Goal: Check status

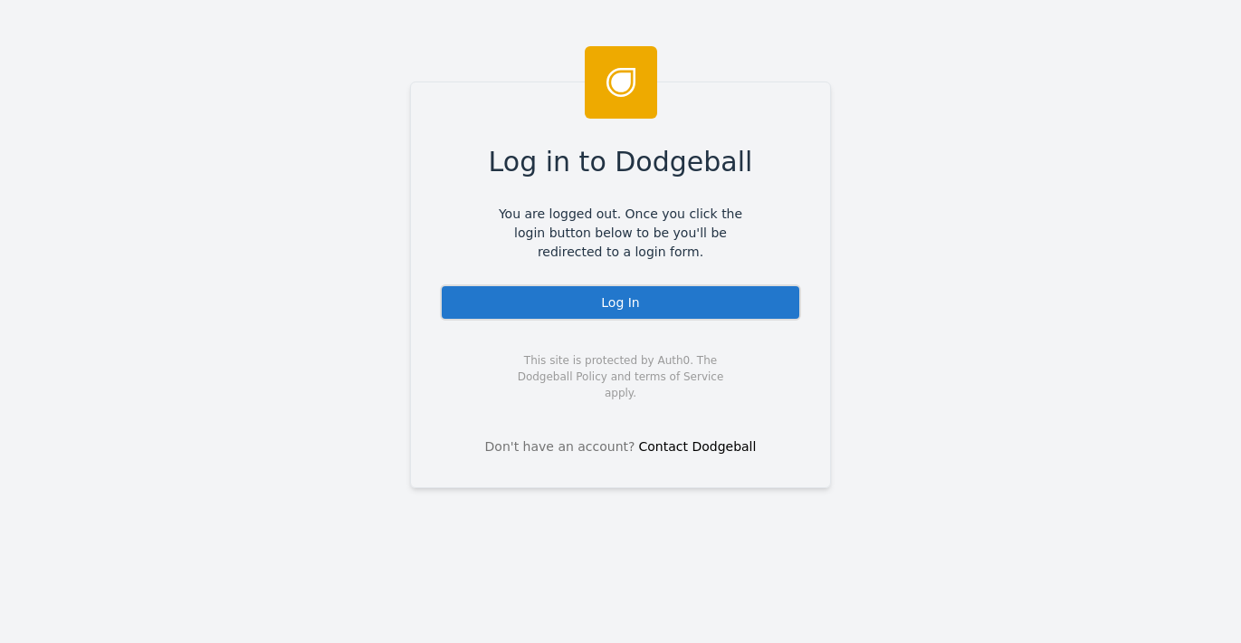
click at [673, 302] on div "Log In" at bounding box center [620, 302] width 361 height 36
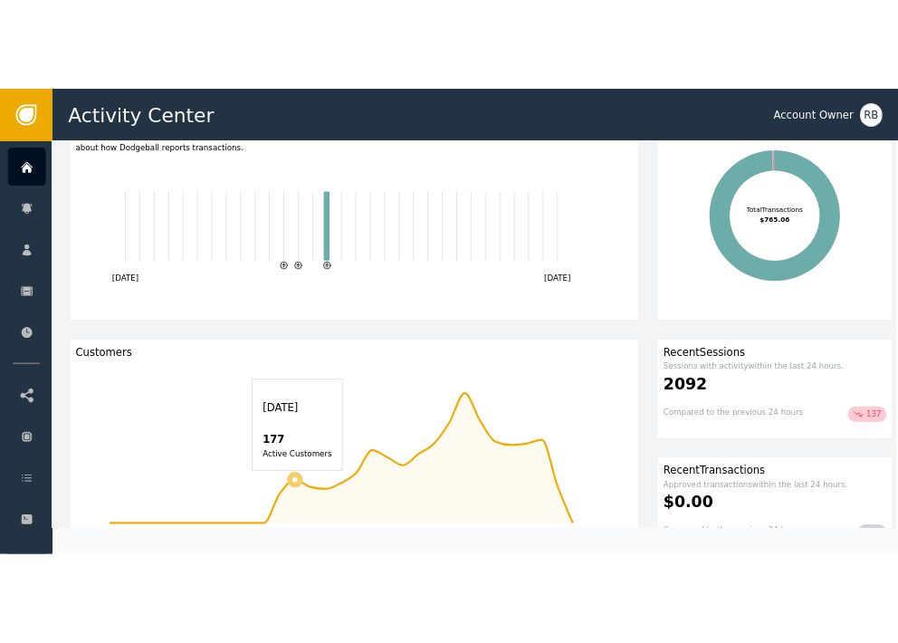
scroll to position [175, 12]
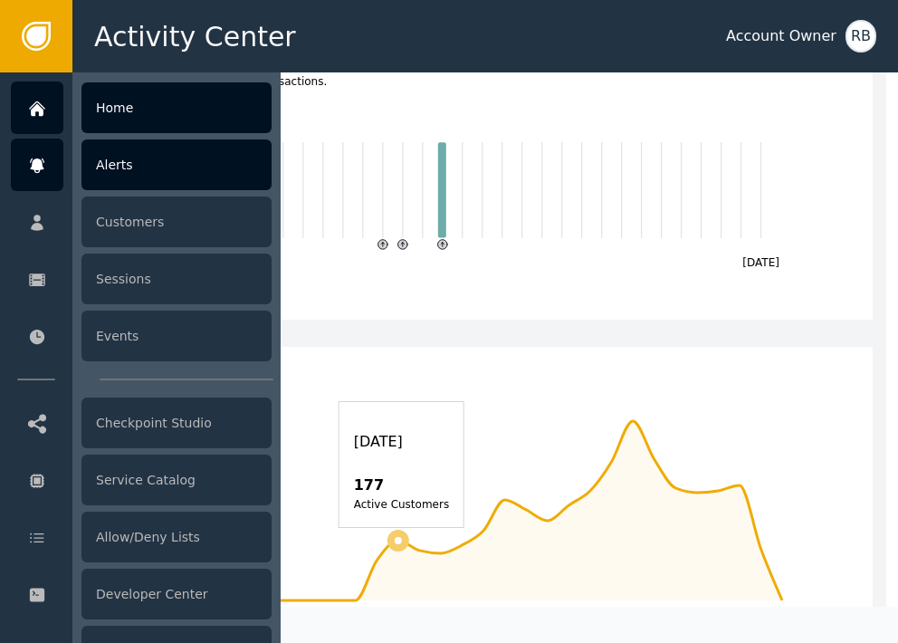
click at [96, 170] on div "Alerts" at bounding box center [176, 164] width 190 height 51
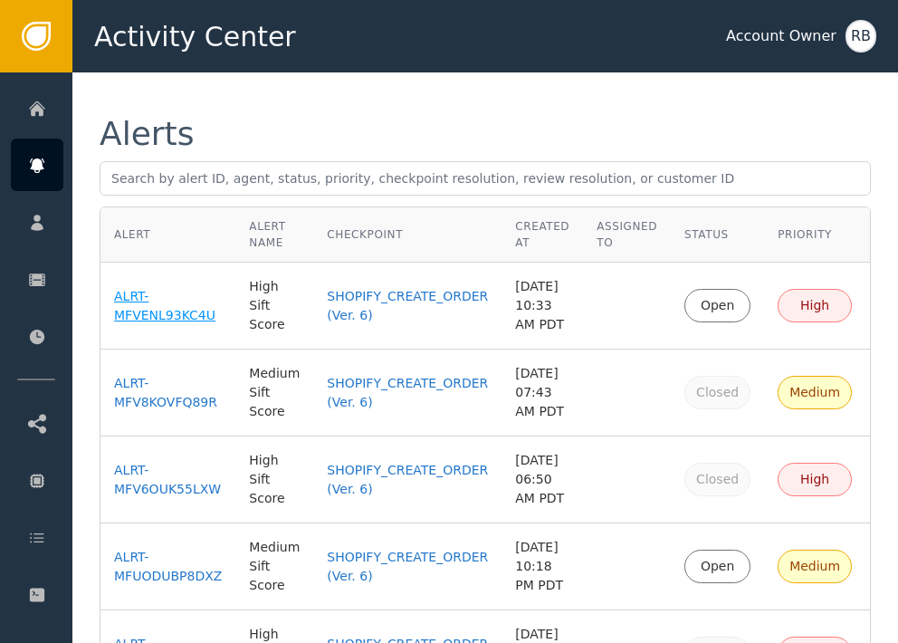
click at [142, 325] on div "ALRT-MFVENL93KC4U" at bounding box center [168, 306] width 108 height 38
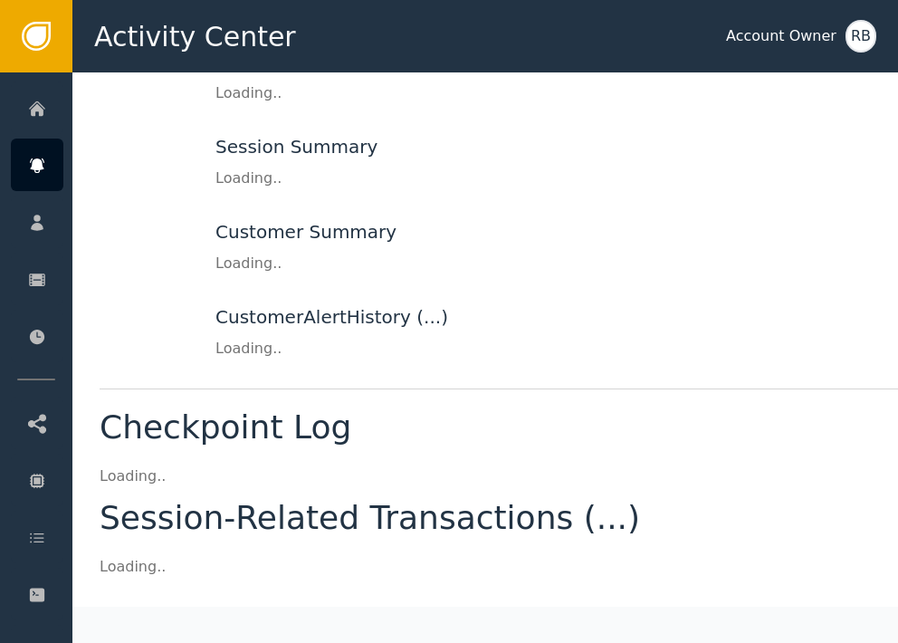
scroll to position [211, 0]
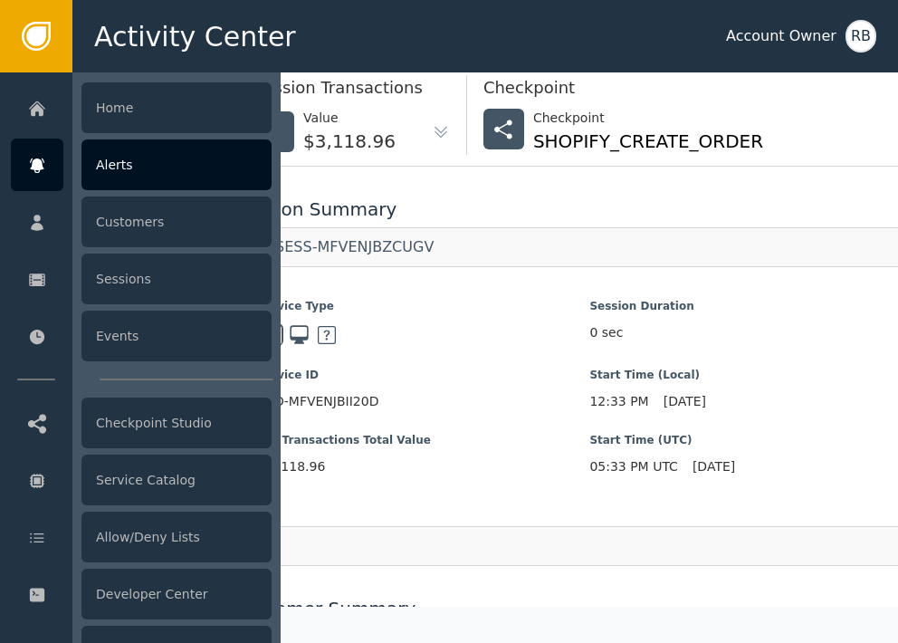
click at [137, 176] on div "Alerts" at bounding box center [176, 164] width 190 height 51
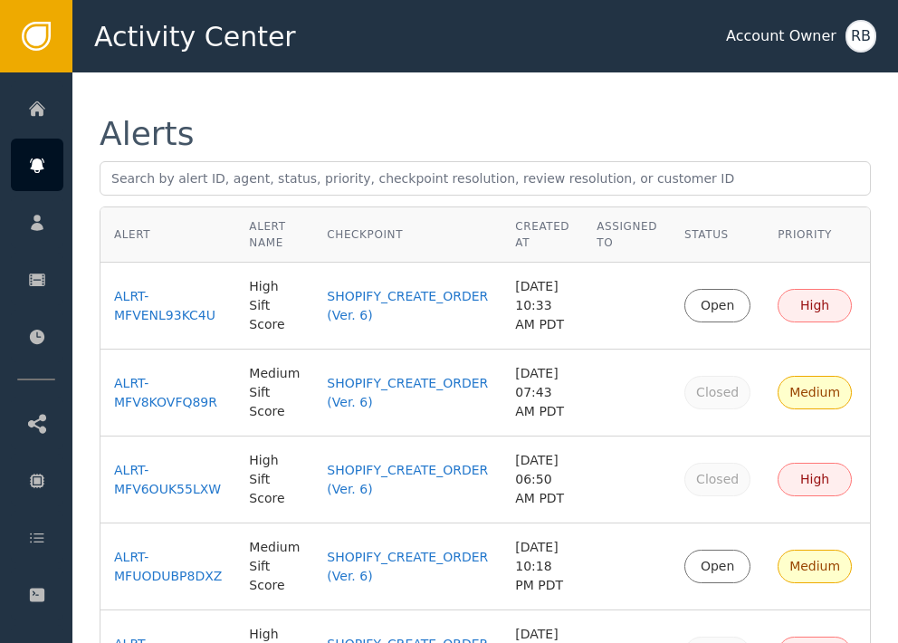
click at [172, 334] on td "ALRT-MFVENL93KC4U" at bounding box center [168, 306] width 135 height 87
click at [172, 325] on div "ALRT-MFVENL93KC4U" at bounding box center [168, 306] width 108 height 38
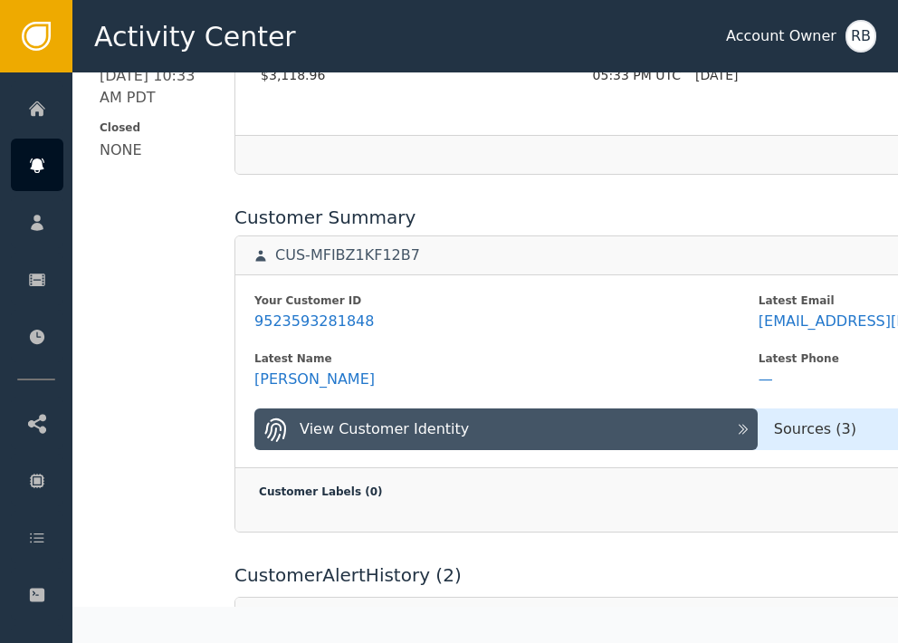
scroll to position [606, 0]
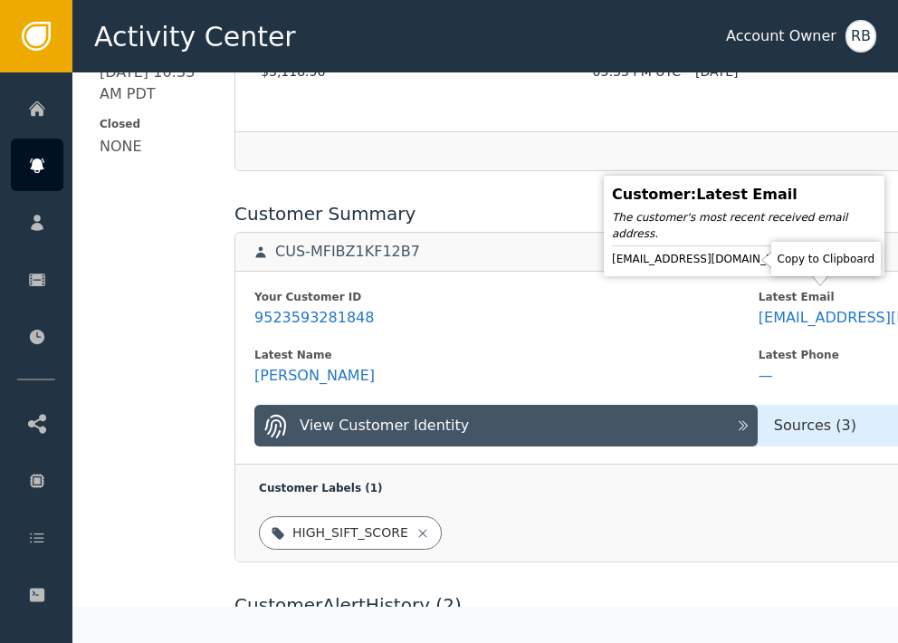
click at [809, 263] on icon at bounding box center [818, 259] width 18 height 18
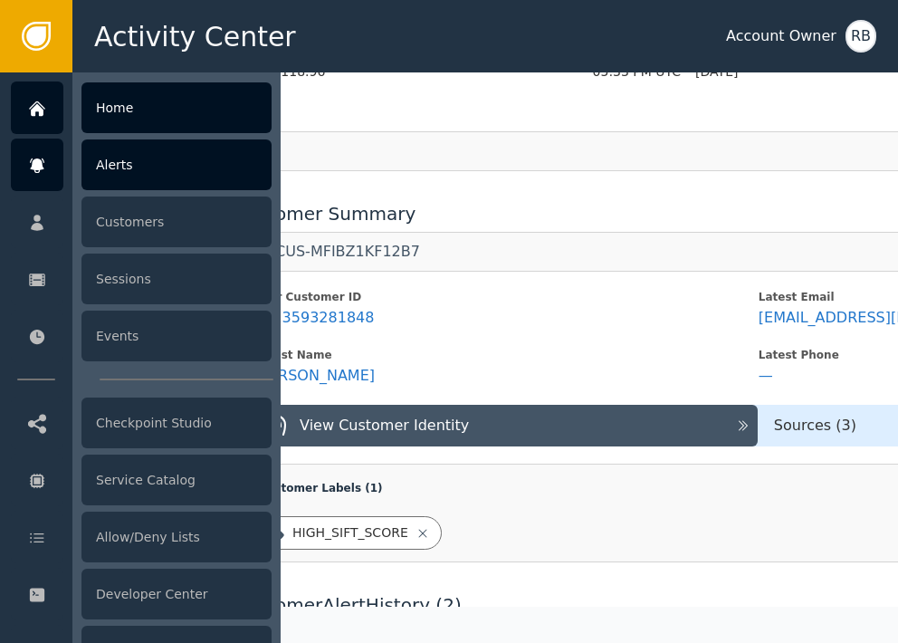
click at [130, 113] on div "Home" at bounding box center [176, 107] width 190 height 51
